Goal: Transaction & Acquisition: Purchase product/service

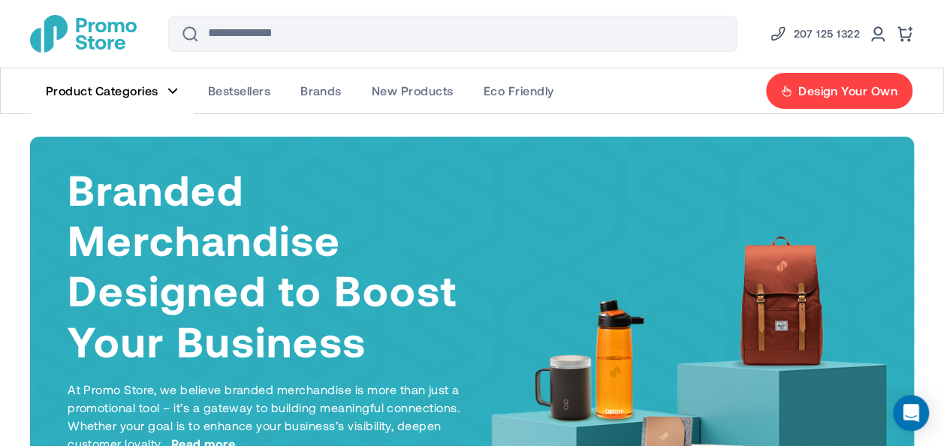
click at [164, 92] on link "Product Categories" at bounding box center [112, 90] width 162 height 45
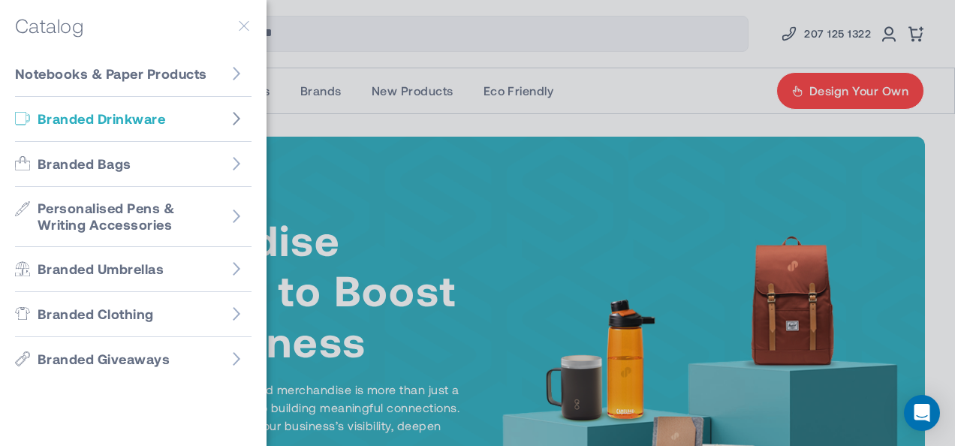
click at [235, 128] on figure "Go to Branded Drinkware" at bounding box center [237, 119] width 30 height 30
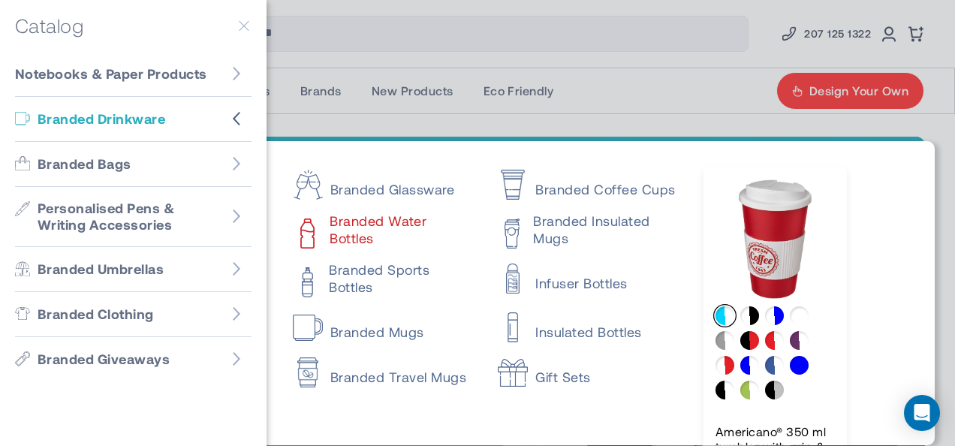
click at [397, 216] on link "Branded Water Bottles" at bounding box center [382, 230] width 179 height 34
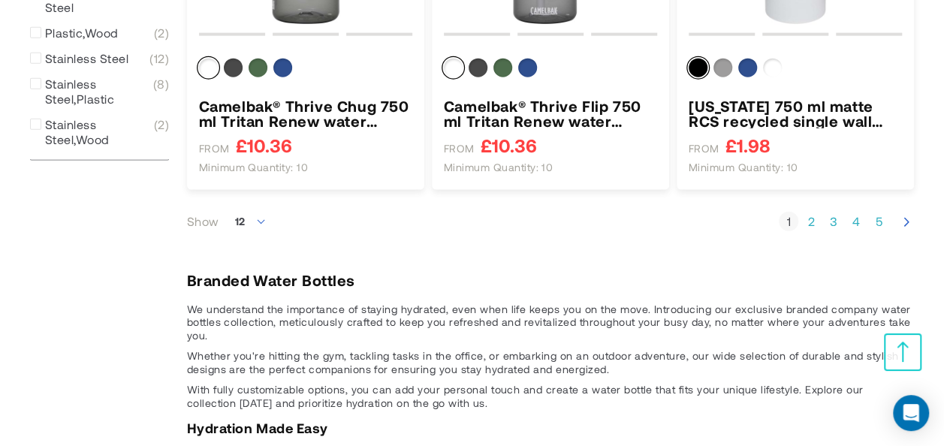
scroll to position [1768, 0]
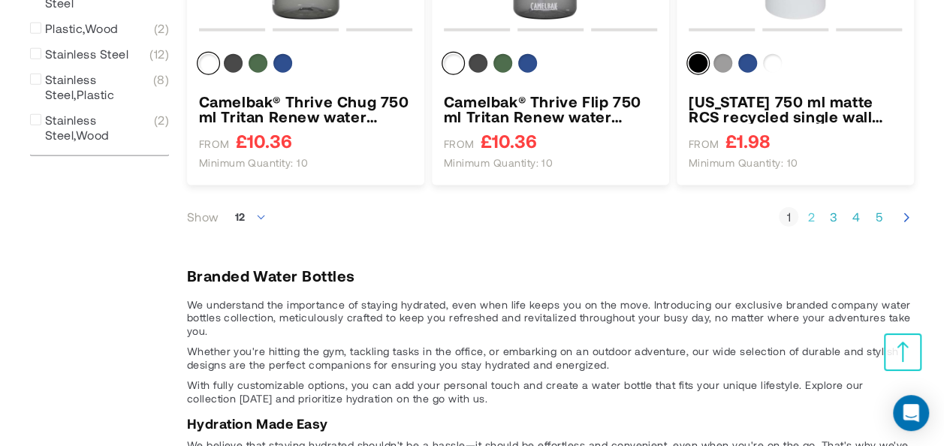
click at [812, 220] on link "Page 2" at bounding box center [811, 217] width 20 height 15
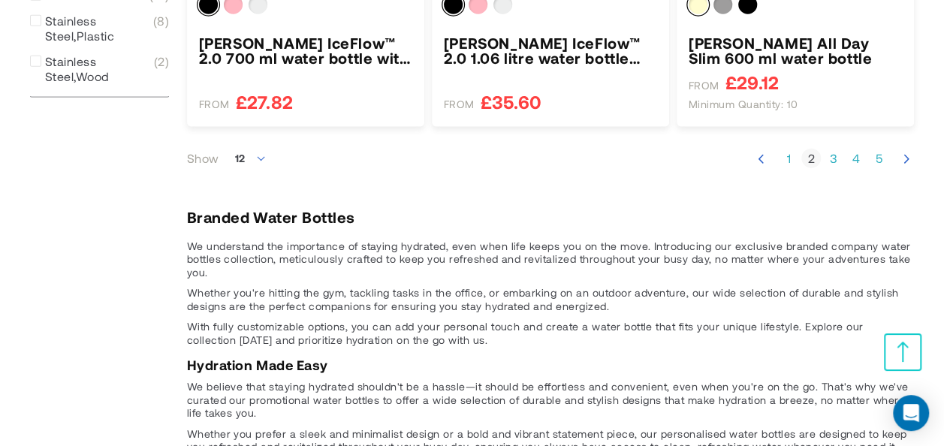
scroll to position [1603, 0]
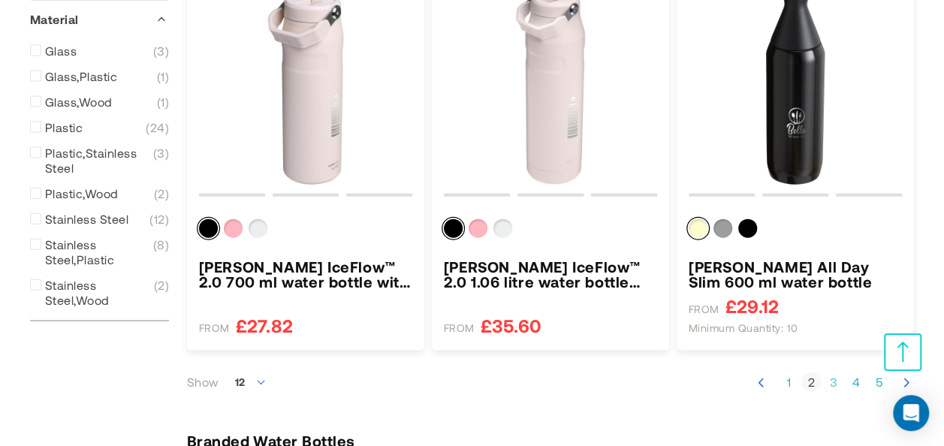
click at [835, 388] on link "Page 3" at bounding box center [834, 382] width 20 height 15
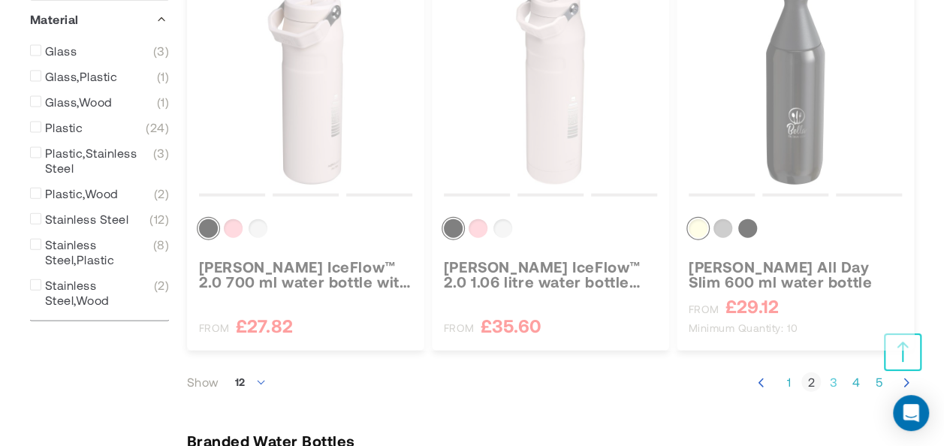
scroll to position [354, 0]
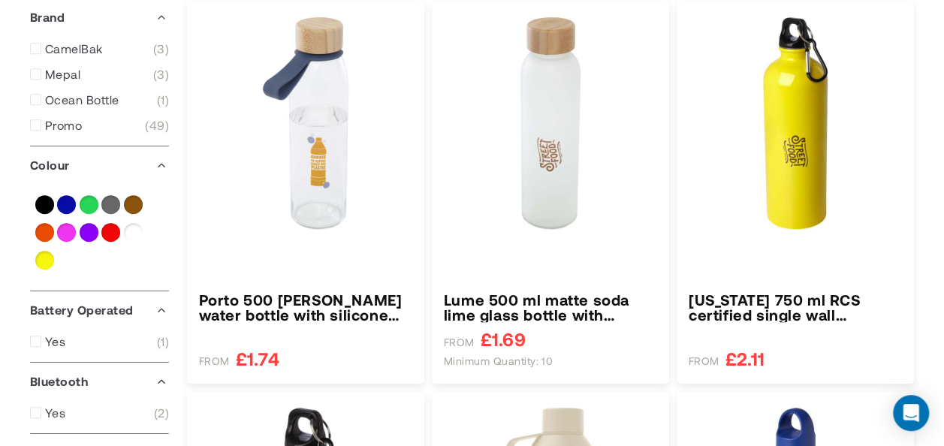
type input "****"
type input "*****"
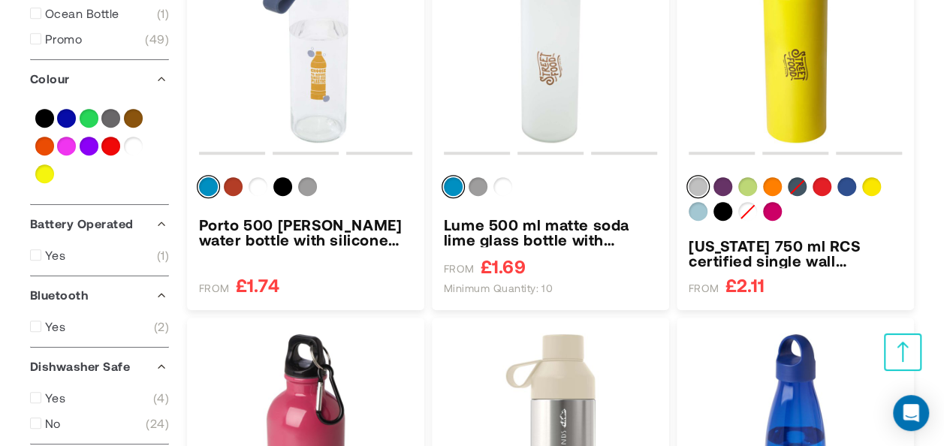
scroll to position [334, 0]
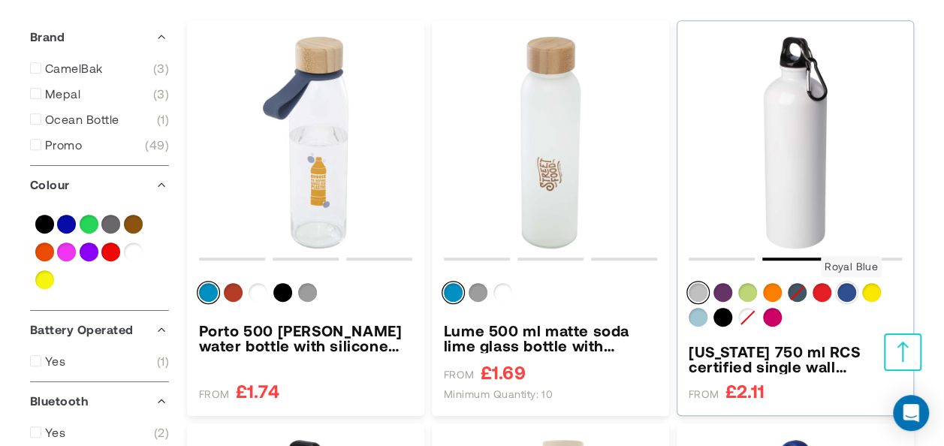
click at [852, 292] on div "Royal Blue" at bounding box center [846, 292] width 19 height 19
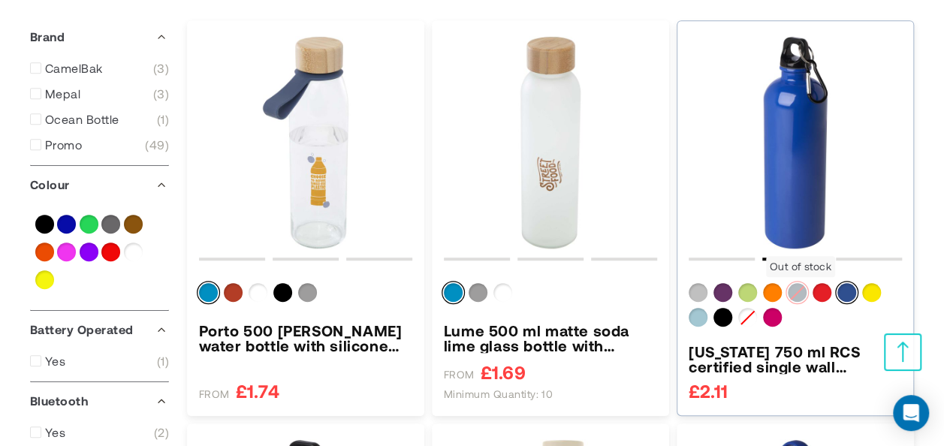
click at [800, 294] on div "Hale Blue" at bounding box center [797, 292] width 19 height 19
click at [819, 297] on div "Red" at bounding box center [822, 292] width 19 height 19
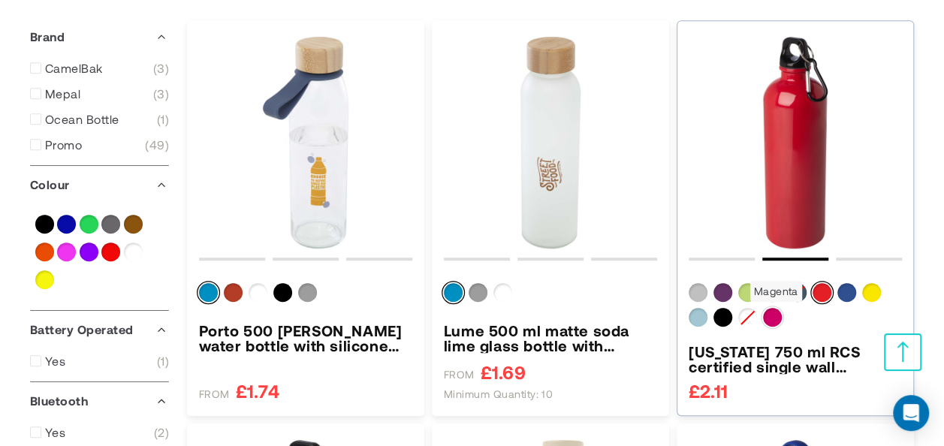
click at [767, 317] on div "Magenta" at bounding box center [772, 317] width 19 height 19
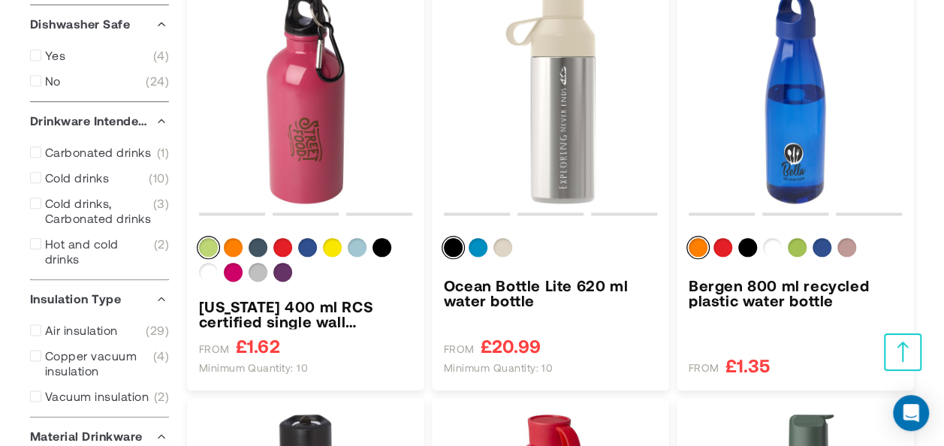
scroll to position [774, 0]
